Goal: Contribute content: Contribute content

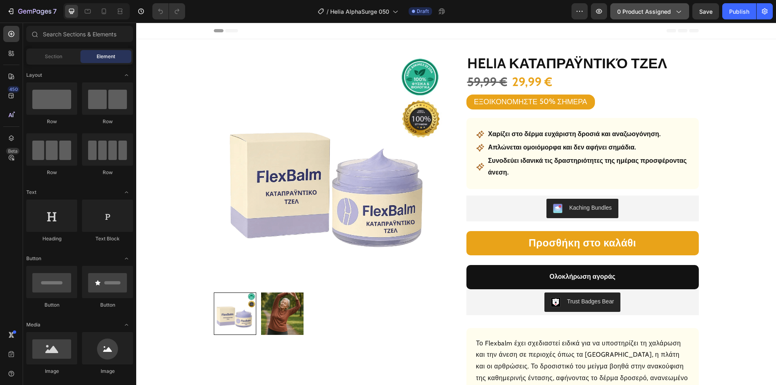
click at [633, 9] on span "0 product assigned" at bounding box center [644, 11] width 54 height 8
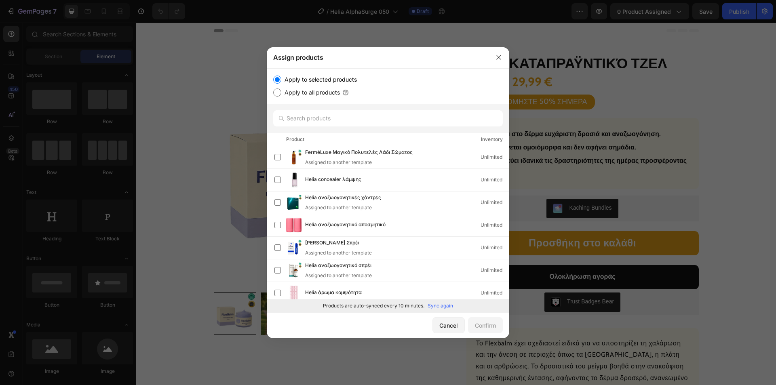
click at [438, 303] on p "Sync again" at bounding box center [439, 305] width 25 height 7
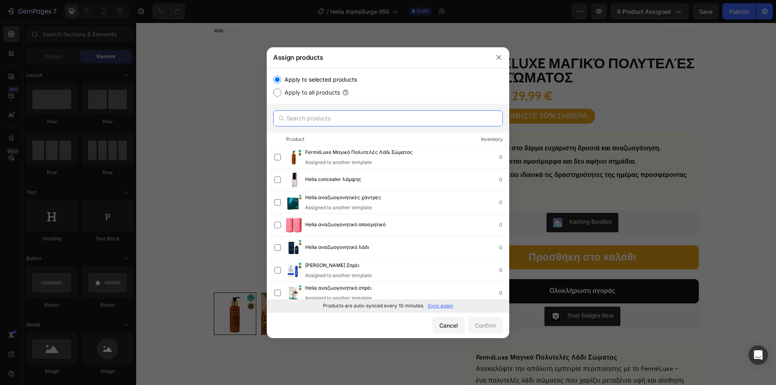
click at [309, 116] on input "text" at bounding box center [387, 118] width 229 height 16
paste input "Helia αναζωογονητικό λάδι"
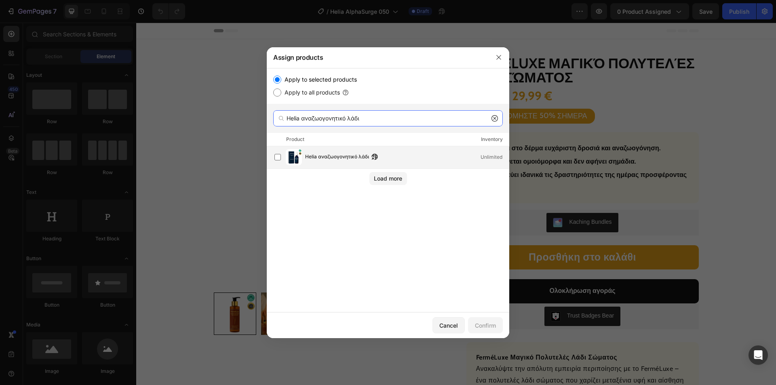
type input "Helia αναζωογονητικό λάδι"
click at [330, 158] on span "Helia αναζωογονητικό λάδι" at bounding box center [337, 157] width 64 height 9
click at [481, 323] on div "Confirm" at bounding box center [485, 325] width 21 height 8
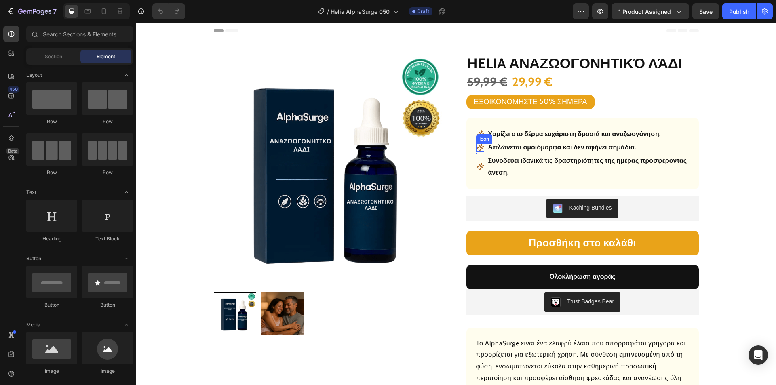
click at [511, 140] on div "Icon Χαρίζει στο δέρμα ευχάριστη δροσιά και αναζωογόνηση. Text Block Row Icon Α…" at bounding box center [582, 153] width 213 height 51
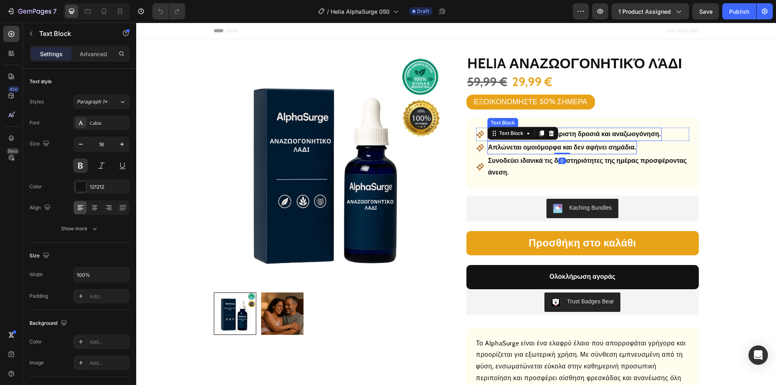
click at [589, 135] on p "Χαρίζει στο δέρμα ευχάριστη δροσιά και αναζωογόνηση." at bounding box center [574, 134] width 172 height 12
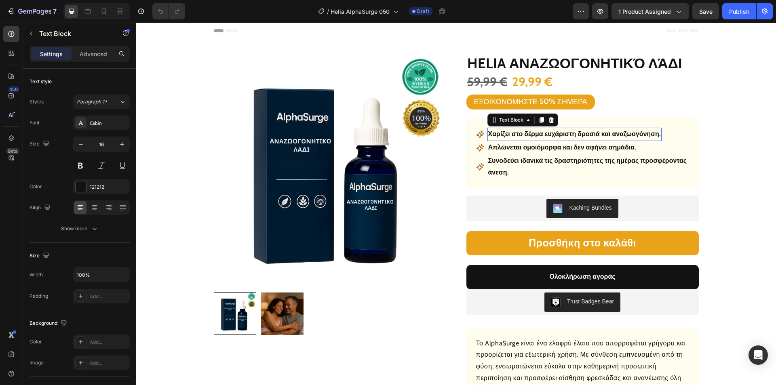
click at [589, 135] on p "Χαρίζει στο δέρμα ευχάριστη δροσιά και αναζωογόνηση." at bounding box center [574, 134] width 172 height 12
click at [589, 147] on p "Απλώνεται ομοιόμορφα και δεν αφήνει σημάδια." at bounding box center [562, 148] width 148 height 12
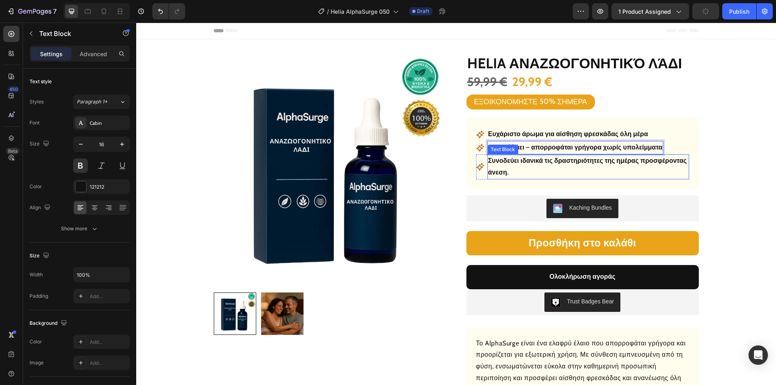
click at [537, 161] on p "Συνοδεύει ιδανικά τις δραστηριότητες της ημέρας προσφέροντας άνεση." at bounding box center [588, 166] width 200 height 23
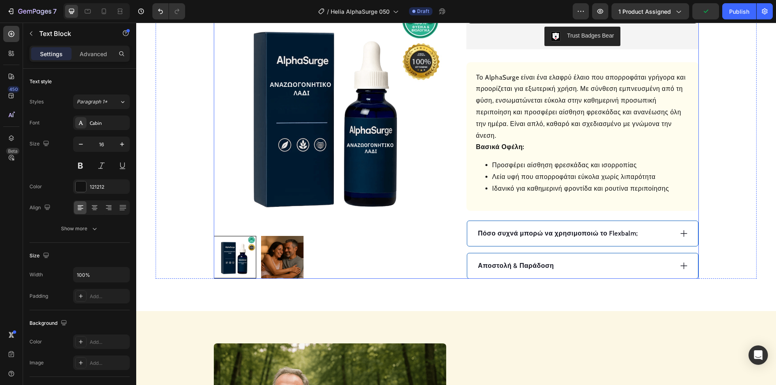
scroll to position [323, 0]
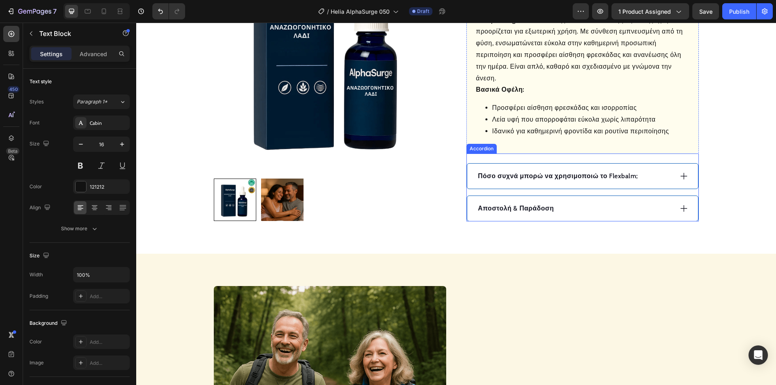
click at [679, 173] on icon at bounding box center [683, 176] width 9 height 9
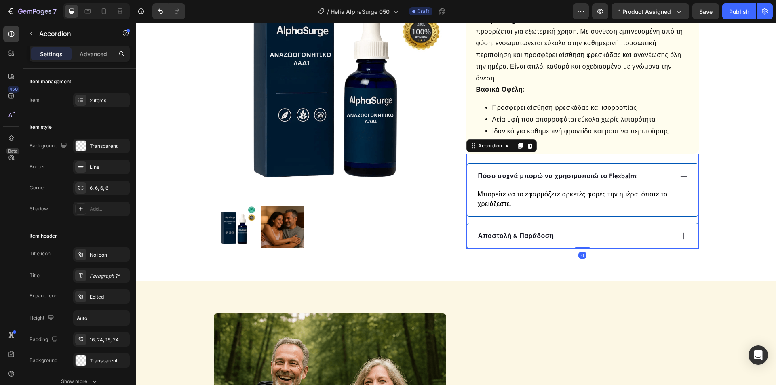
click at [574, 177] on p "Πόσο συχνά μπορώ να χρησιμοποιώ το Flexbalm;" at bounding box center [558, 176] width 160 height 10
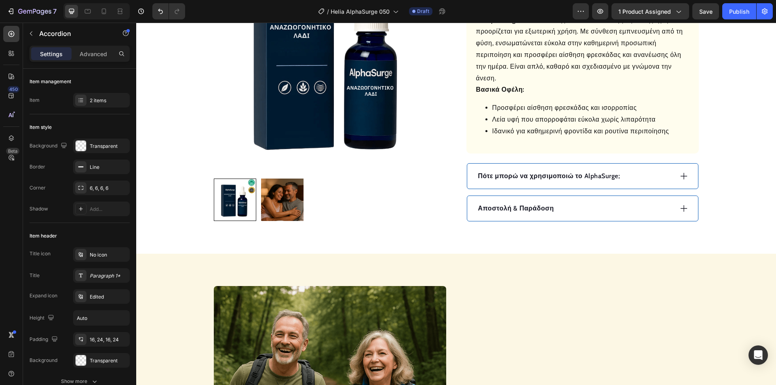
click at [646, 176] on div "Πότε μπορώ να χρησιμοποιώ το AlphaSurge;" at bounding box center [575, 176] width 196 height 12
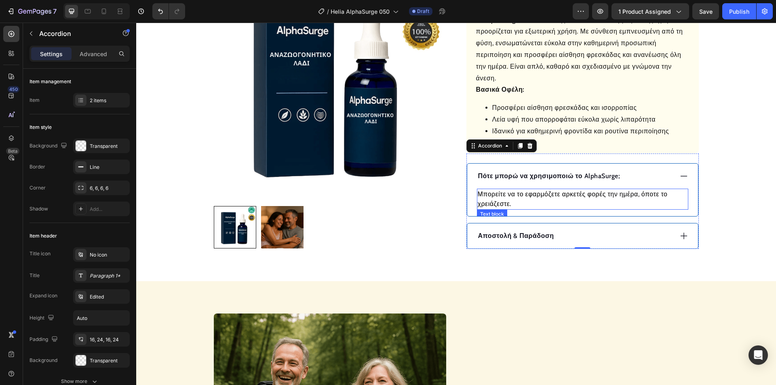
click at [563, 194] on p "Μπορείτε να το εφαρμόζετε αρκετές φορές την ημέρα, όποτε το χρειάζεστε." at bounding box center [582, 198] width 210 height 19
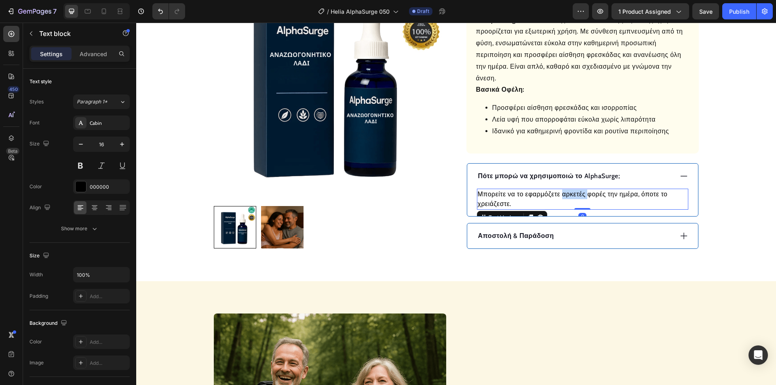
click at [563, 194] on p "Μπορείτε να το εφαρμόζετε αρκετές φορές την ημέρα, όποτε το χρειάζεστε." at bounding box center [582, 198] width 210 height 19
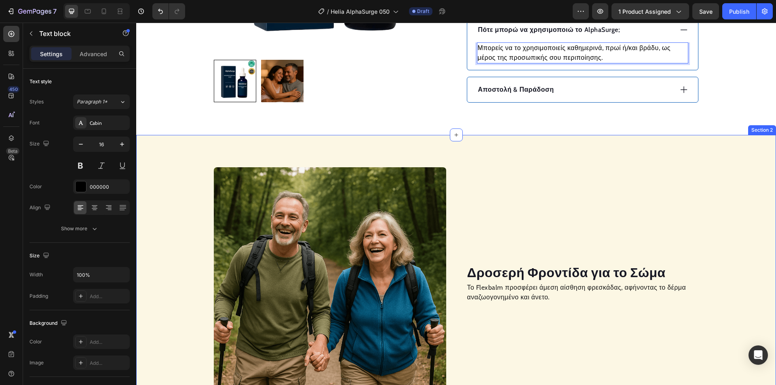
scroll to position [525, 0]
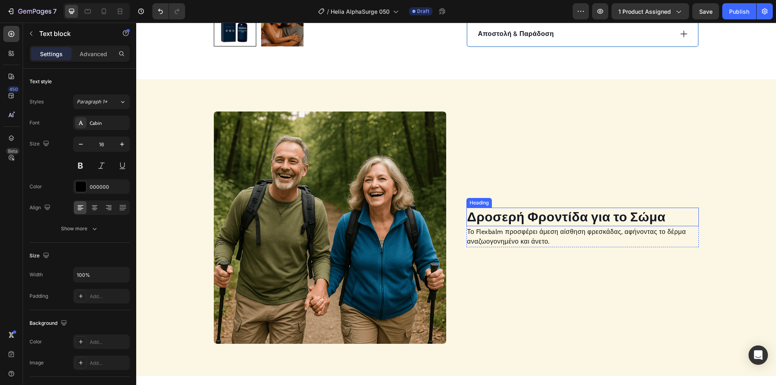
click at [542, 214] on h2 "Δροσερή Φροντίδα για το Σώμα" at bounding box center [582, 217] width 232 height 19
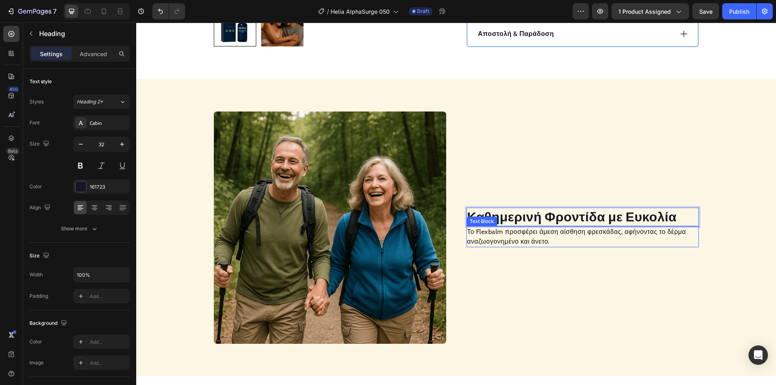
click at [494, 242] on p "Το Flexbalm προσφέρει άμεση αίσθηση φρεσκάδας, αφήνοντας το δέρμα αναζωογονημέν…" at bounding box center [582, 236] width 231 height 19
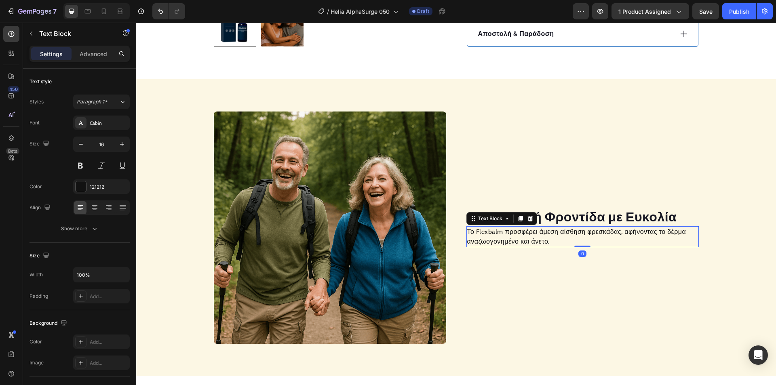
click at [495, 241] on p "Το Flexbalm προσφέρει άμεση αίσθηση φρεσκάδας, αφήνοντας το δέρμα αναζωογονημέν…" at bounding box center [582, 236] width 231 height 19
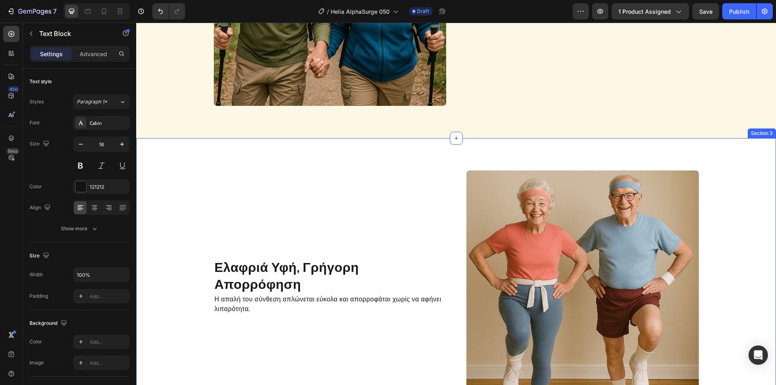
scroll to position [767, 0]
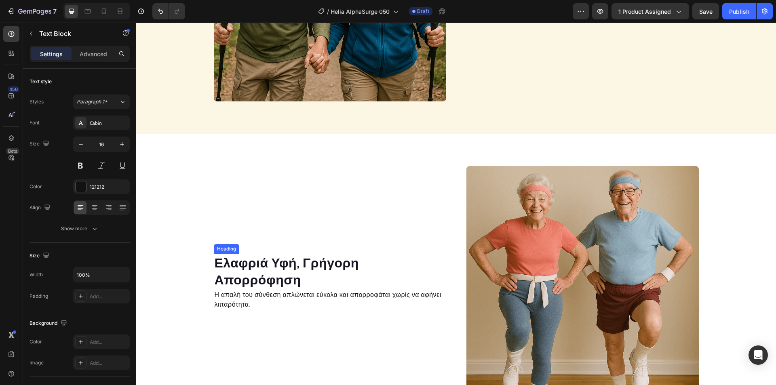
click at [285, 269] on h2 "Ελαφριά Υφή, Γρήγορη Απορρόφηση" at bounding box center [330, 271] width 232 height 35
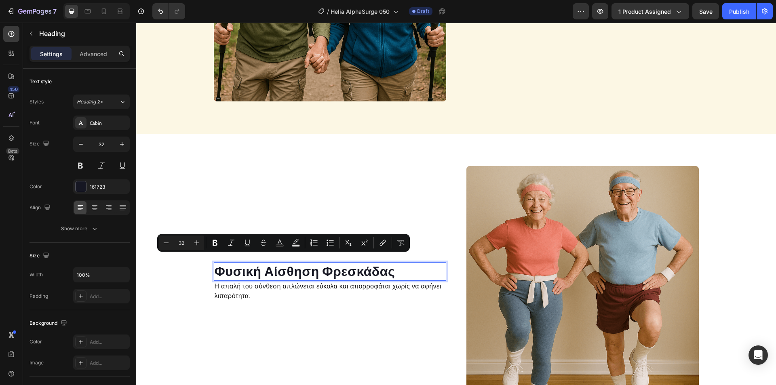
scroll to position [776, 0]
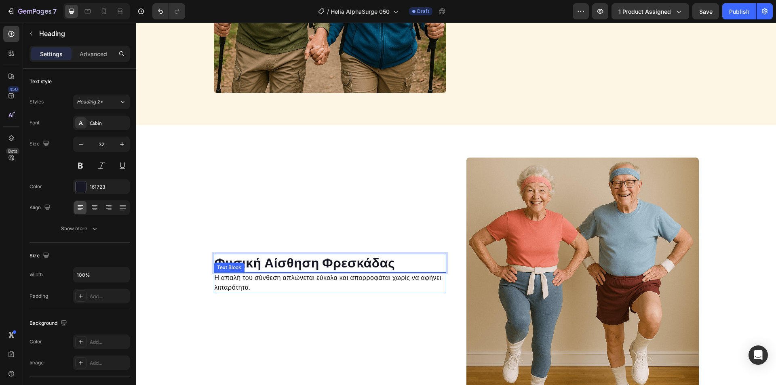
click at [260, 278] on p "Η απαλή του σύνθεση απλώνεται εύκολα και απορροφάται χωρίς να αφήνει λιπαρότητα." at bounding box center [329, 282] width 231 height 19
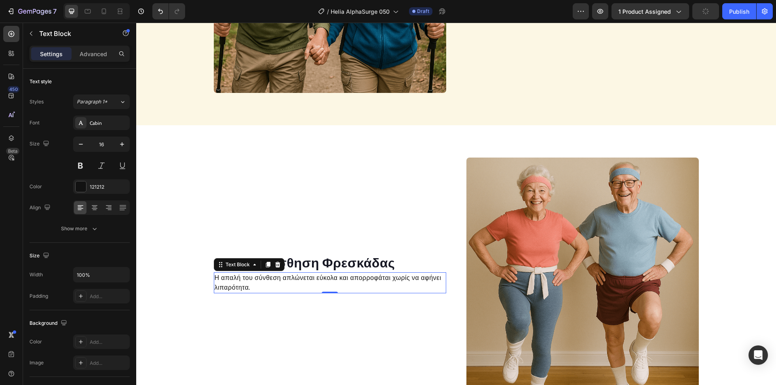
click at [260, 278] on p "Η απαλή του σύνθεση απλώνεται εύκολα και απορροφάται χωρίς να αφήνει λιπαρότητα." at bounding box center [329, 282] width 231 height 19
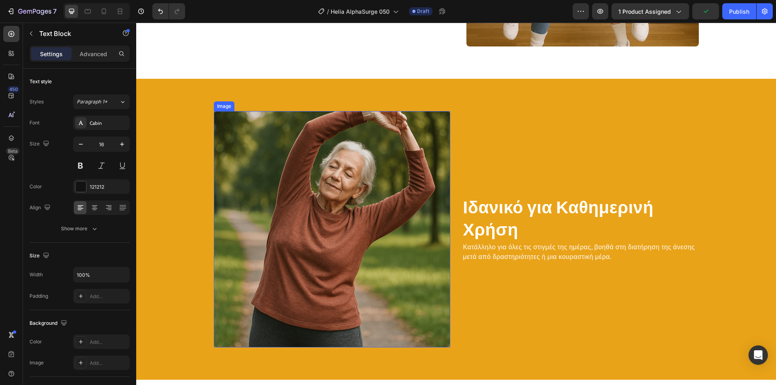
scroll to position [1140, 0]
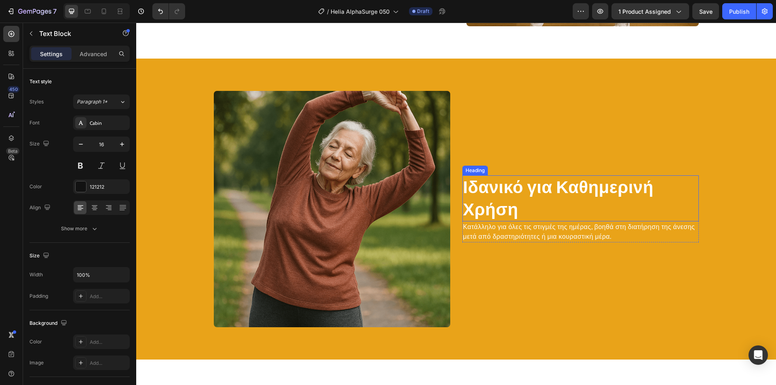
click at [486, 190] on h2 "Ιδανικό για Καθημερινή Χρήση" at bounding box center [580, 198] width 236 height 46
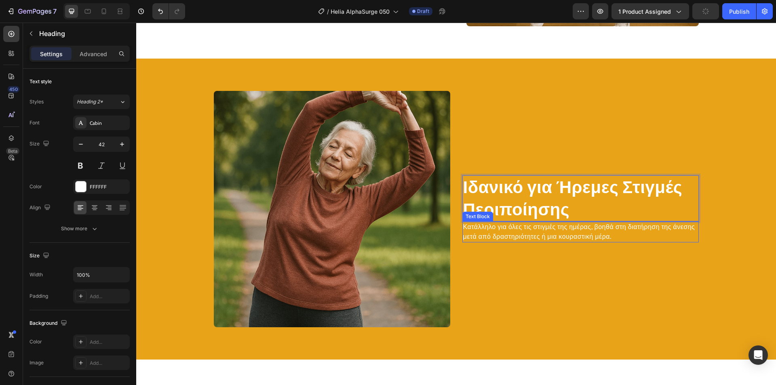
click at [517, 231] on p "Κατάλληλο για όλες τις στιγμές της ημέρας, βοηθά στη διατήρηση της άνεσης μετά …" at bounding box center [580, 231] width 235 height 19
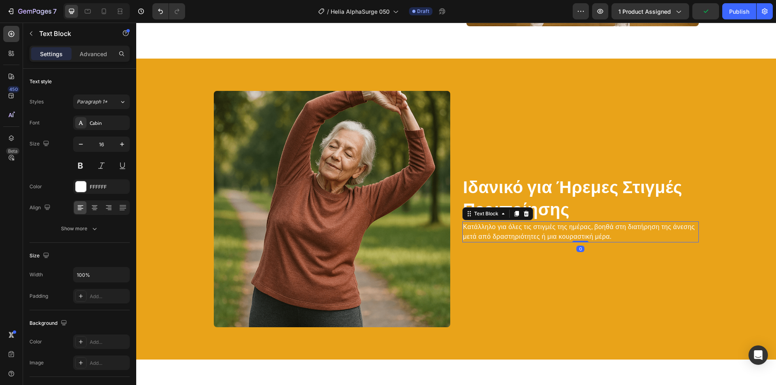
click at [515, 227] on p "Κατάλληλο για όλες τις στιγμές της ημέρας, βοηθά στη διατήρηση της άνεσης μετά …" at bounding box center [580, 231] width 235 height 19
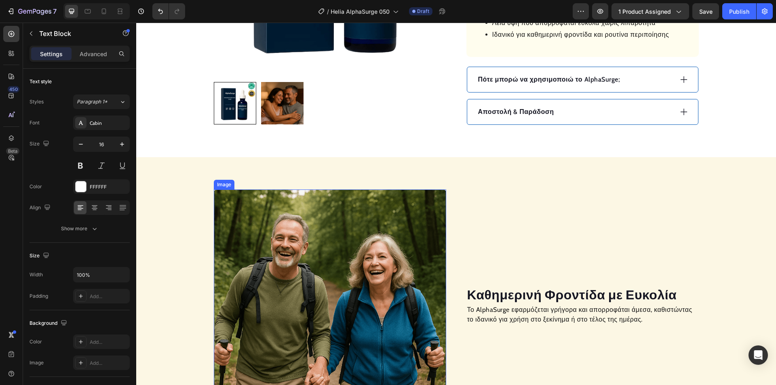
scroll to position [539, 0]
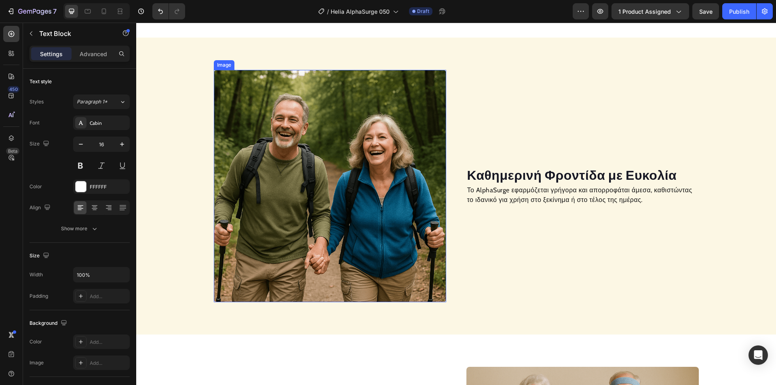
click at [310, 196] on img at bounding box center [330, 186] width 232 height 232
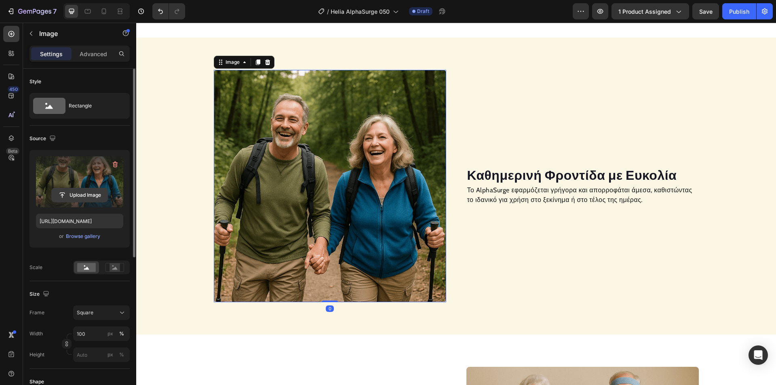
click at [82, 196] on input "file" at bounding box center [80, 195] width 56 height 14
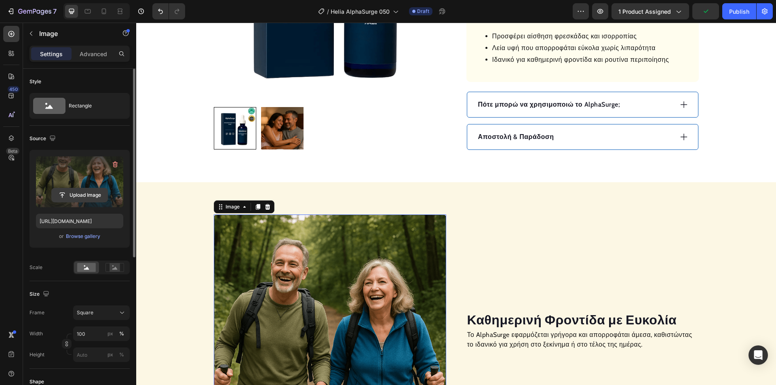
scroll to position [378, 0]
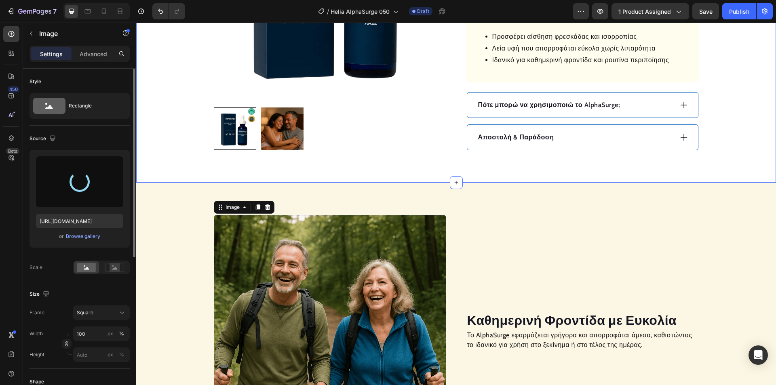
type input "[URL][DOMAIN_NAME]"
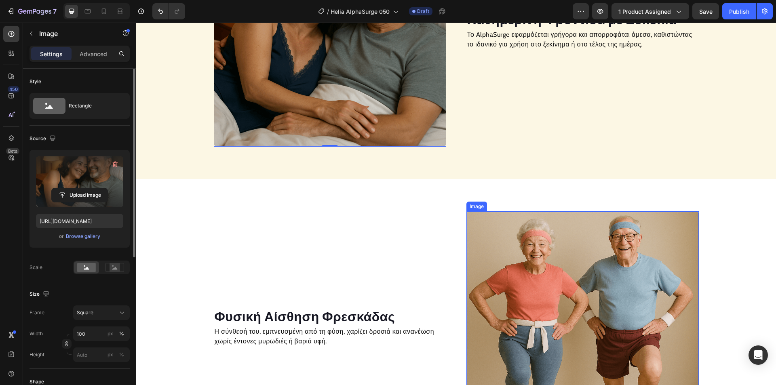
scroll to position [701, 0]
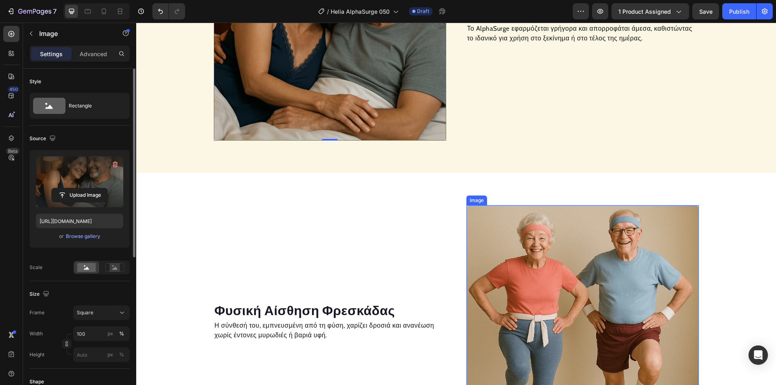
drag, startPoint x: 554, startPoint y: 240, endPoint x: 545, endPoint y: 244, distance: 10.5
click at [555, 242] on img at bounding box center [582, 321] width 232 height 232
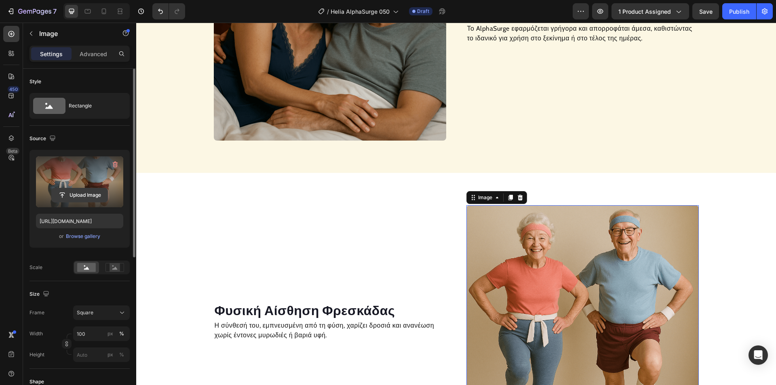
click at [95, 193] on input "file" at bounding box center [80, 195] width 56 height 14
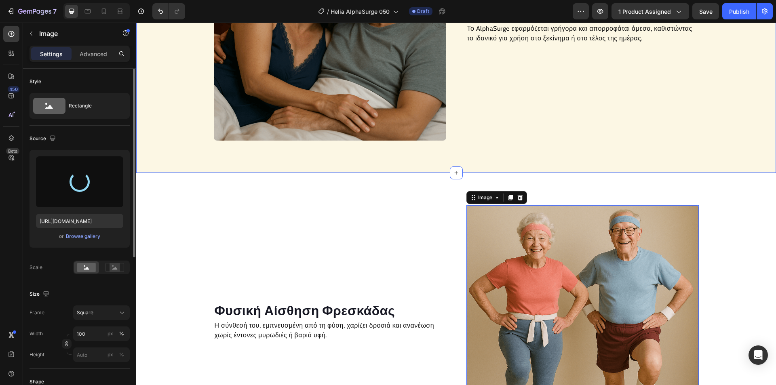
type input "[URL][DOMAIN_NAME]"
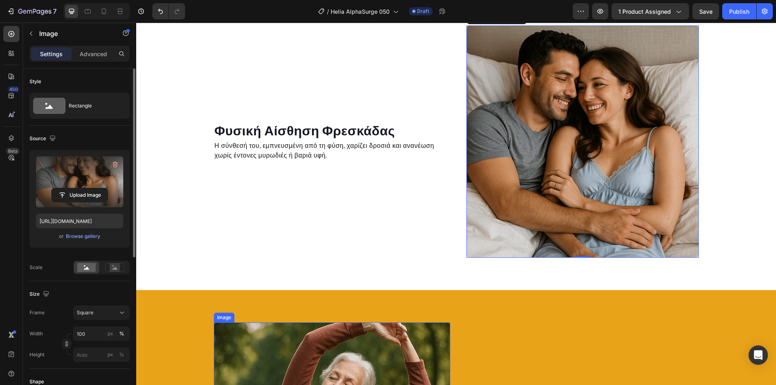
scroll to position [984, 0]
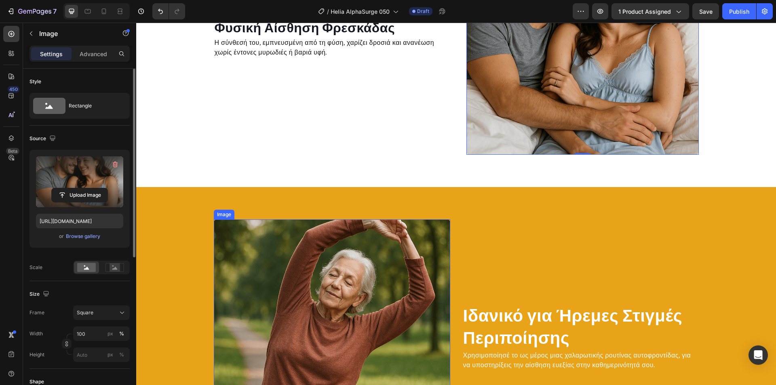
click at [342, 254] on img at bounding box center [332, 337] width 236 height 236
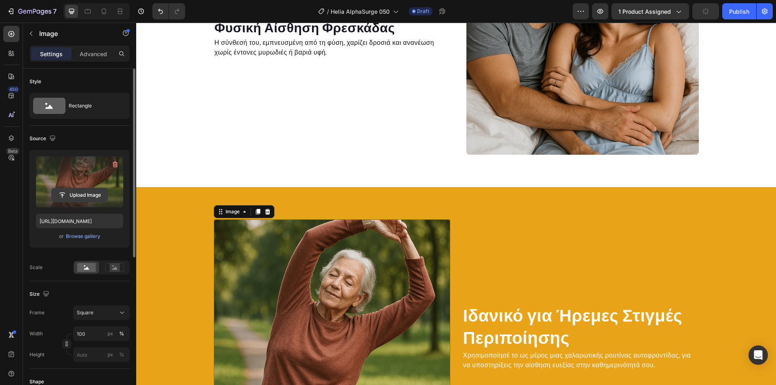
click at [97, 191] on input "file" at bounding box center [80, 195] width 56 height 14
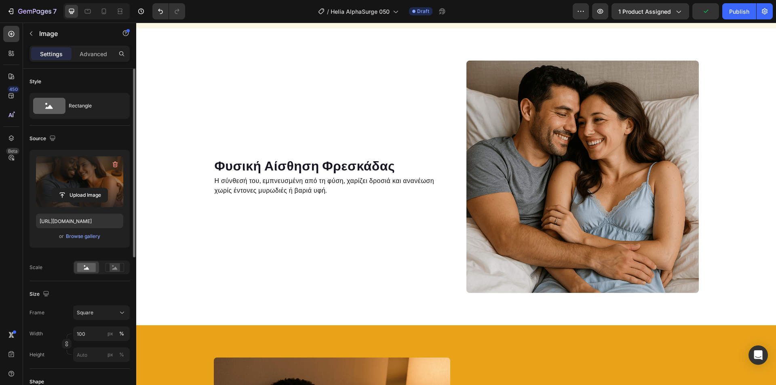
scroll to position [822, 0]
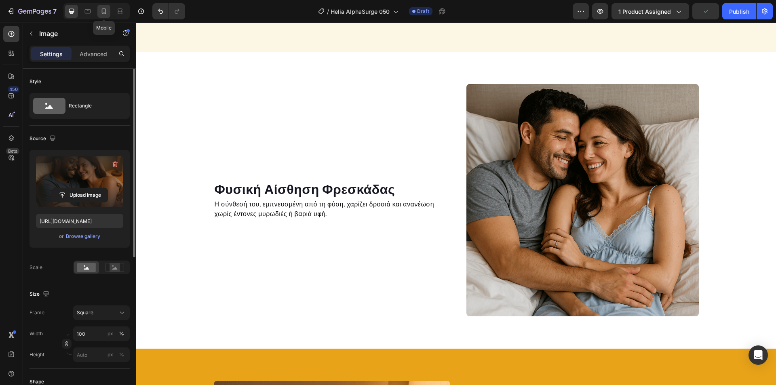
click at [101, 8] on icon at bounding box center [104, 11] width 8 height 8
type input "[URL][DOMAIN_NAME]"
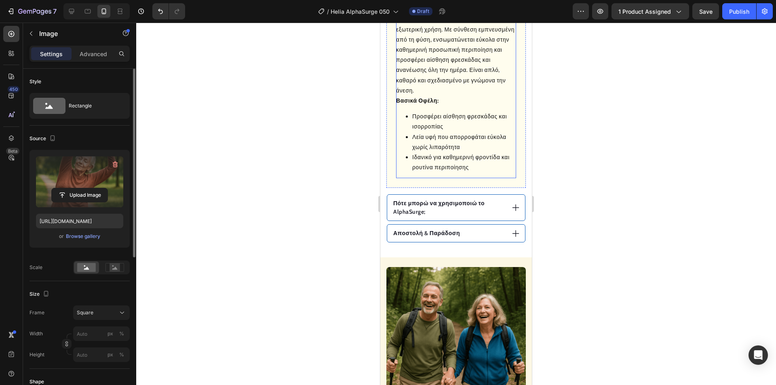
scroll to position [631, 0]
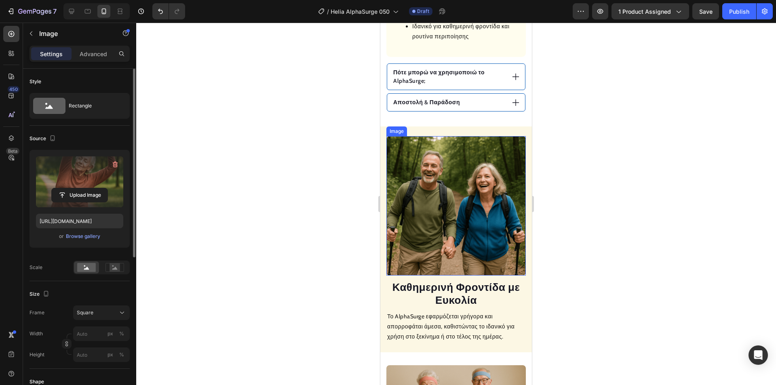
click at [444, 170] on img at bounding box center [455, 205] width 139 height 139
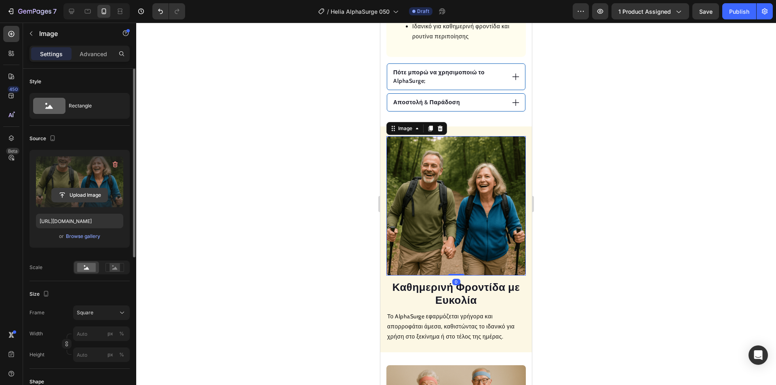
click at [90, 194] on input "file" at bounding box center [80, 195] width 56 height 14
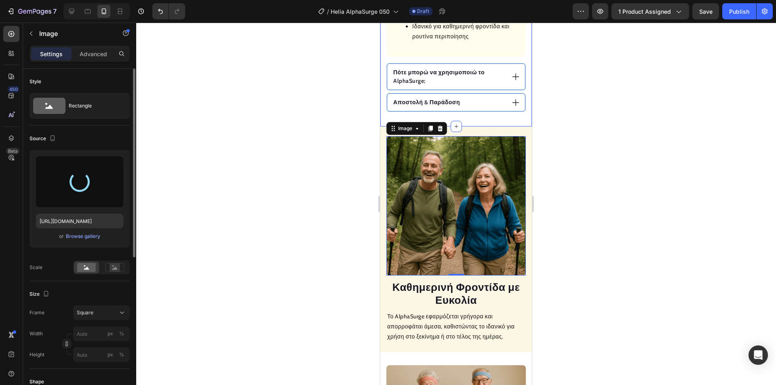
type input "[URL][DOMAIN_NAME]"
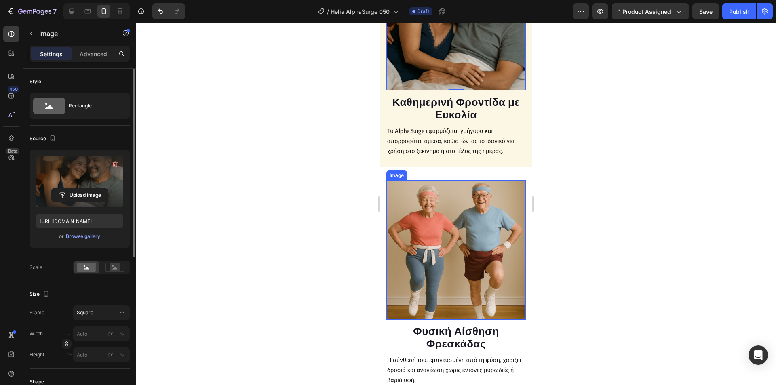
scroll to position [833, 0]
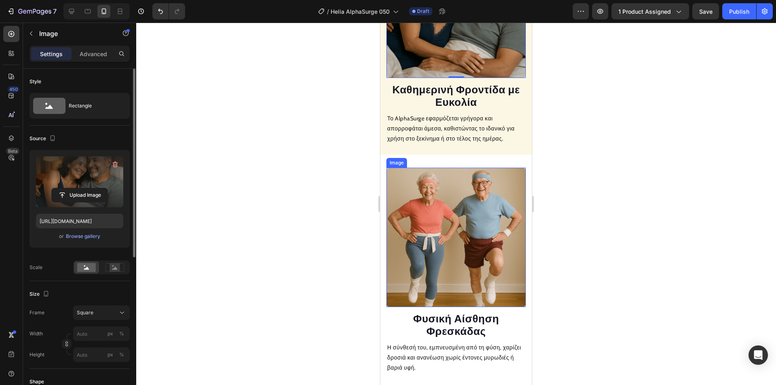
click at [452, 211] on img at bounding box center [455, 237] width 139 height 139
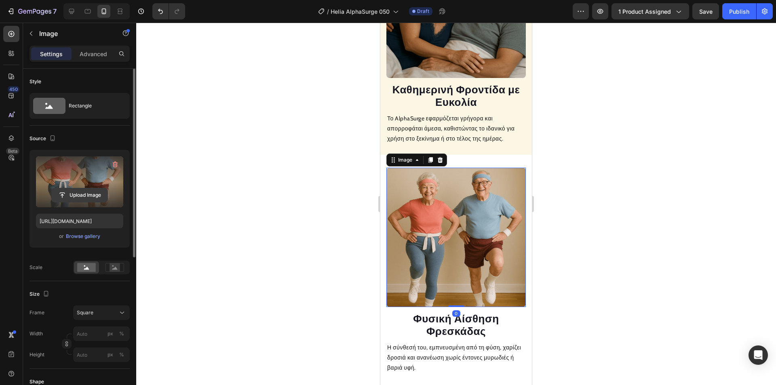
click at [84, 193] on input "file" at bounding box center [80, 195] width 56 height 14
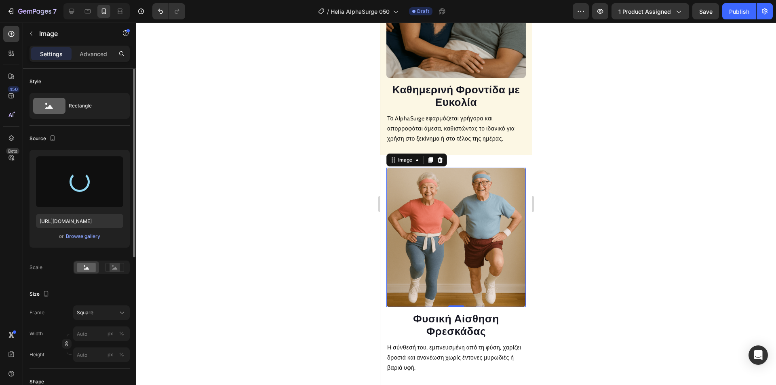
type input "[URL][DOMAIN_NAME]"
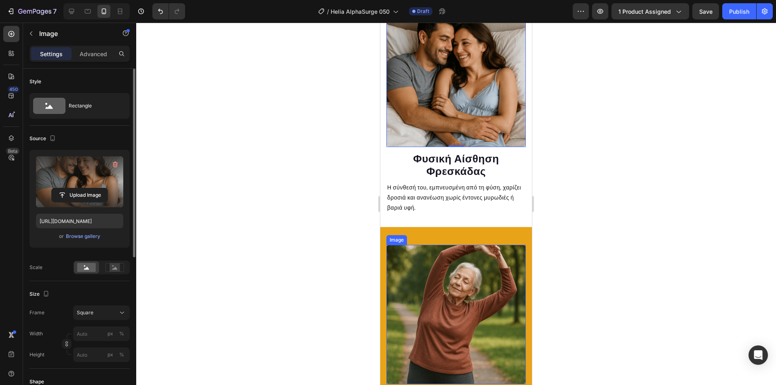
scroll to position [1075, 0]
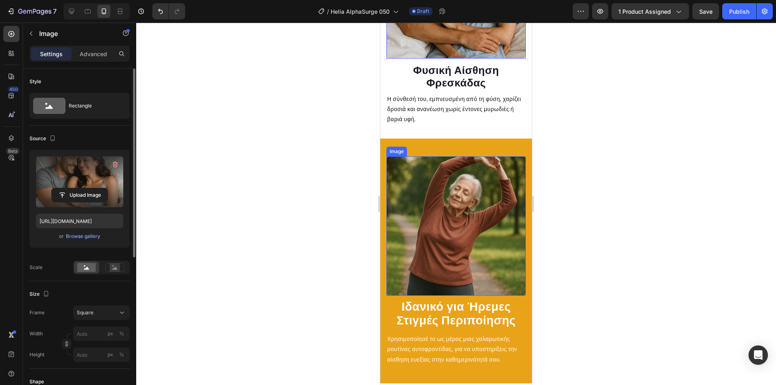
click at [451, 211] on img at bounding box center [455, 225] width 139 height 139
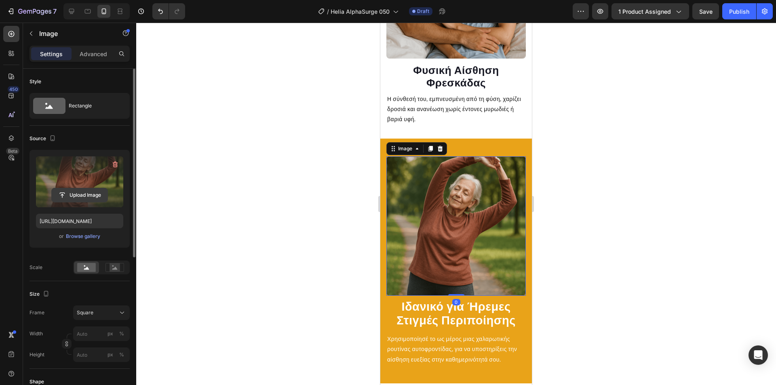
click at [82, 191] on input "file" at bounding box center [80, 195] width 56 height 14
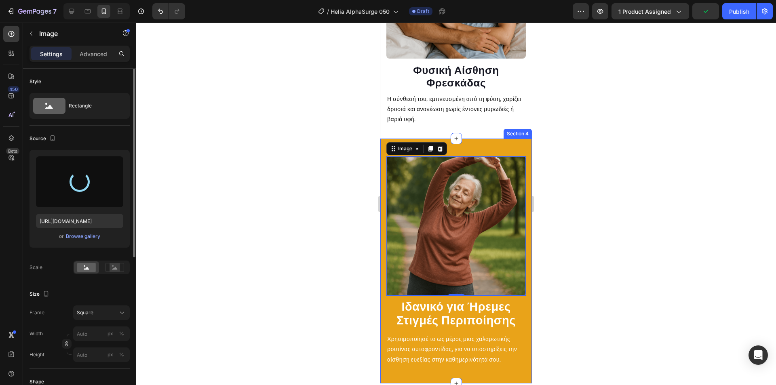
type input "[URL][DOMAIN_NAME]"
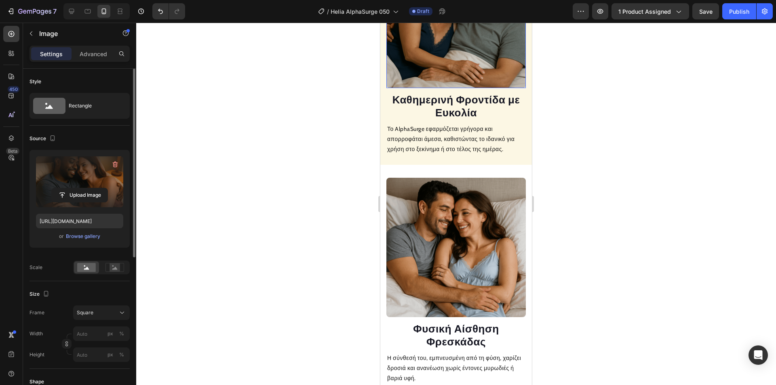
scroll to position [671, 0]
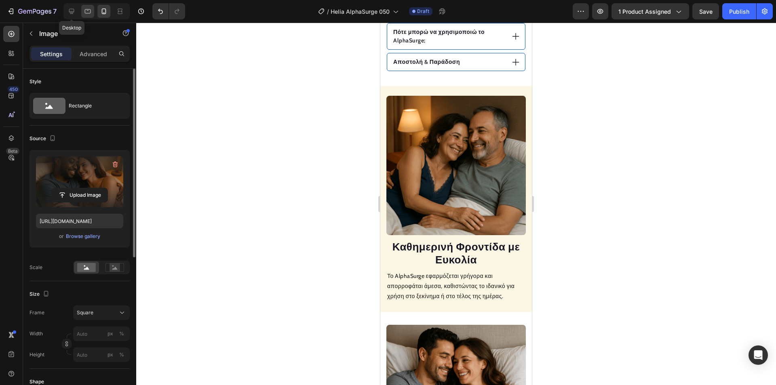
click at [74, 12] on icon at bounding box center [71, 11] width 5 height 5
type input "100"
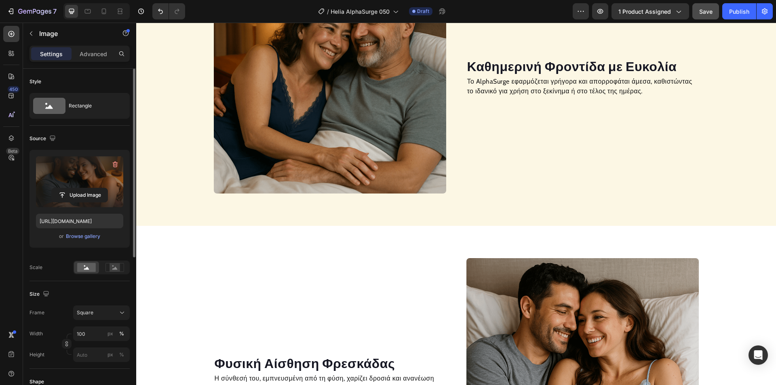
scroll to position [474, 0]
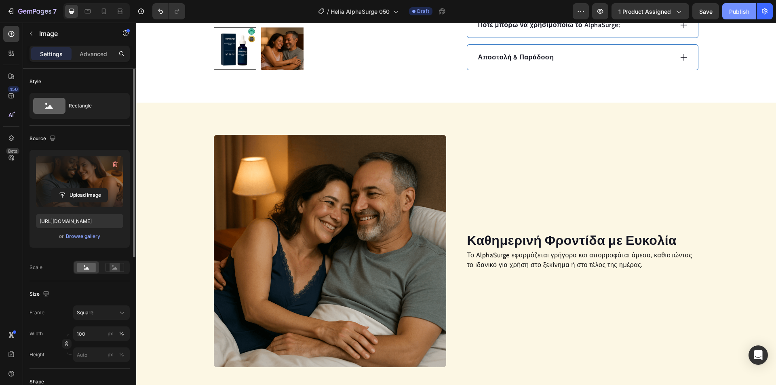
click at [737, 8] on div "Publish" at bounding box center [739, 11] width 20 height 8
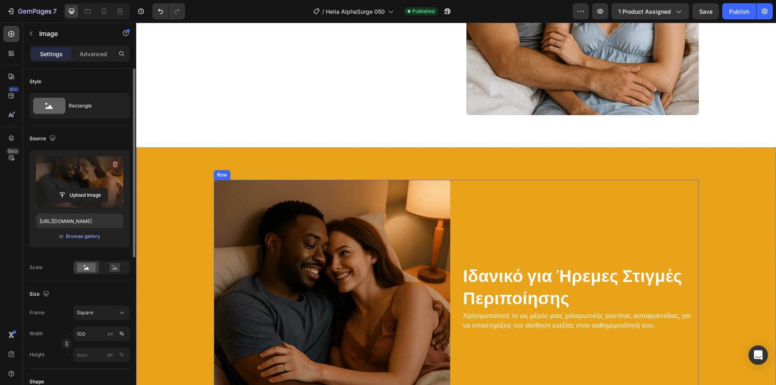
scroll to position [919, 0]
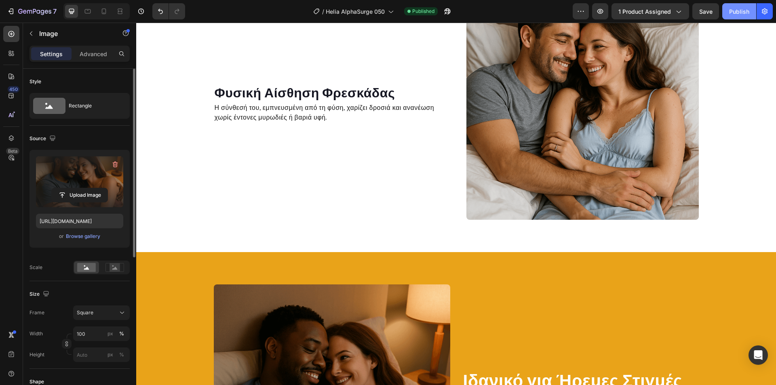
click at [740, 15] on div "Publish" at bounding box center [739, 11] width 20 height 8
click at [105, 11] on icon at bounding box center [104, 11] width 4 height 6
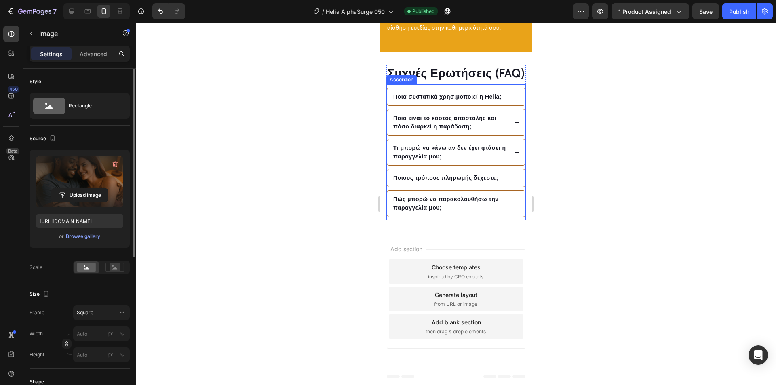
scroll to position [988, 0]
